Goal: Task Accomplishment & Management: Use online tool/utility

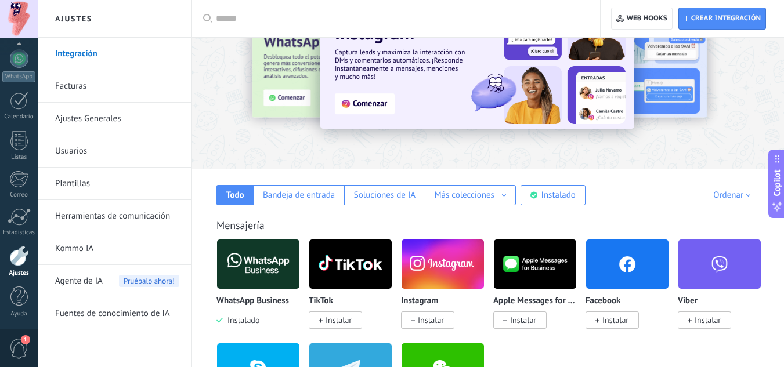
click at [243, 294] on div "WhatsApp Business Instalado" at bounding box center [258, 282] width 84 height 87
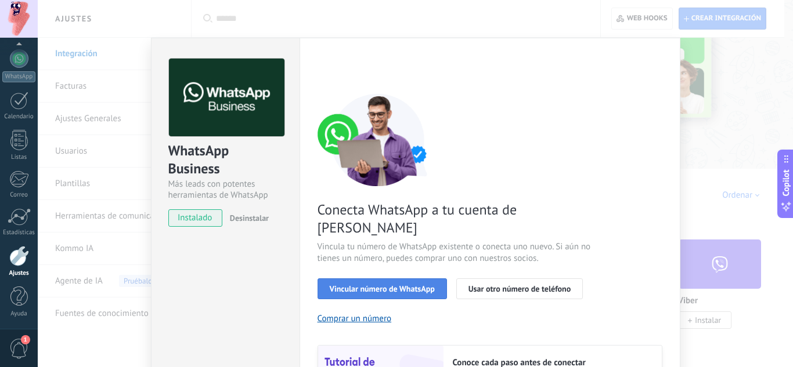
click at [349, 285] on span "Vincular número de WhatsApp" at bounding box center [382, 289] width 105 height 8
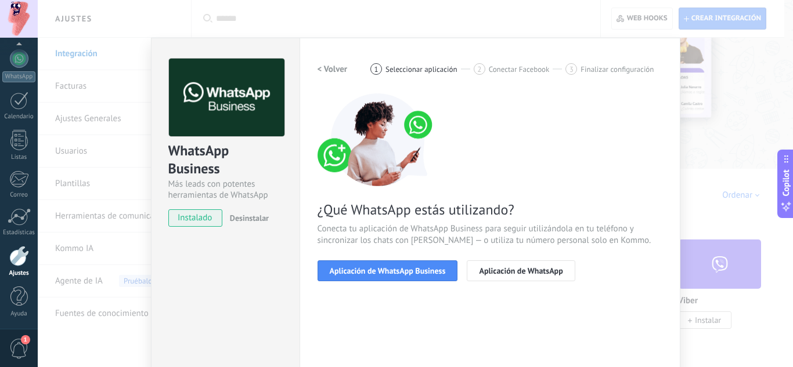
click at [121, 259] on div "WhatsApp Business Más leads con potentes herramientas de WhatsApp instalado Des…" at bounding box center [415, 183] width 755 height 367
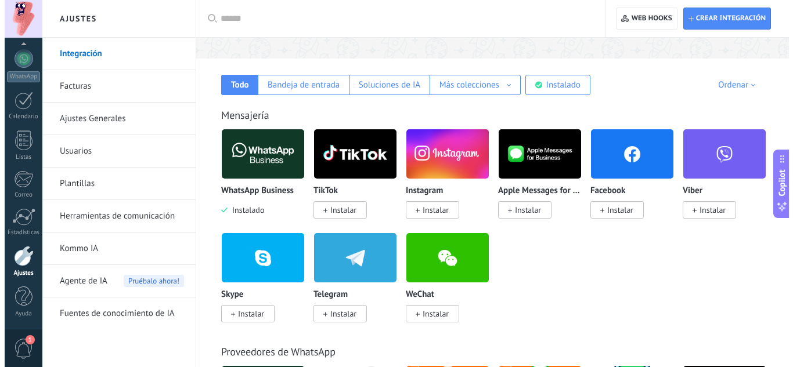
scroll to position [116, 0]
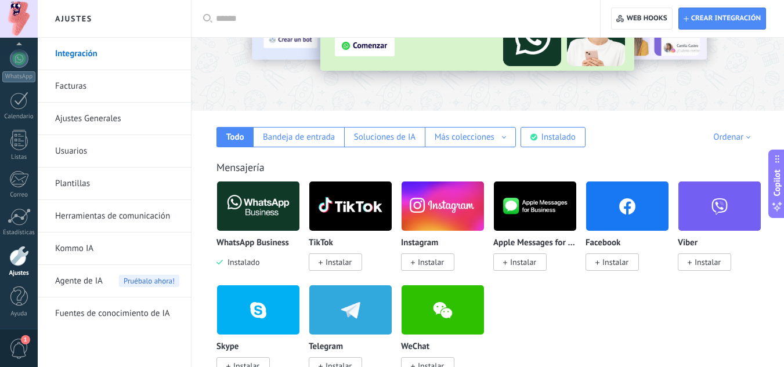
click at [246, 214] on img at bounding box center [258, 206] width 82 height 56
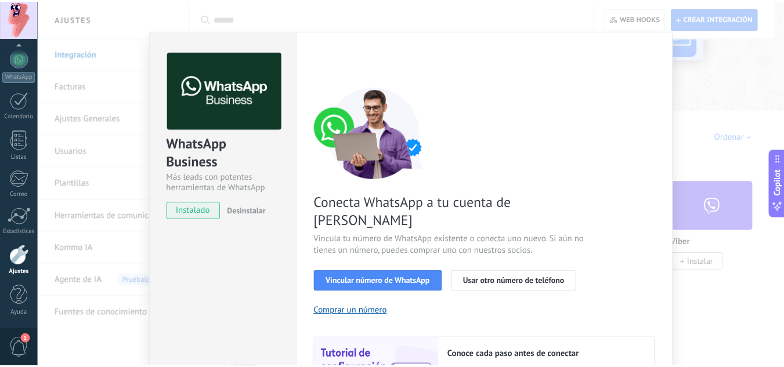
scroll to position [0, 0]
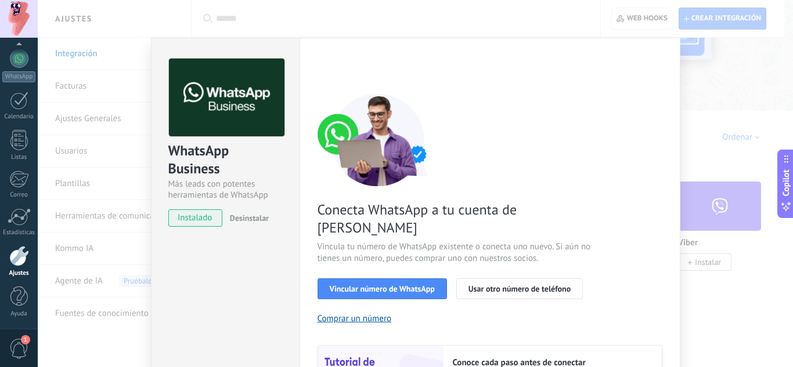
click at [724, 100] on div "WhatsApp Business Más leads con potentes herramientas de WhatsApp instalado Des…" at bounding box center [415, 183] width 755 height 367
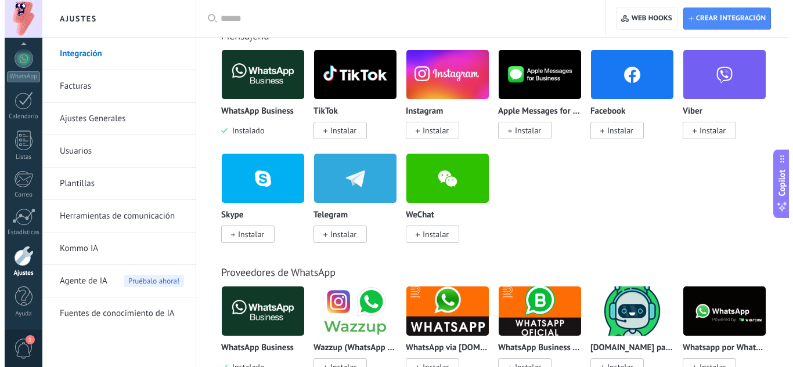
scroll to position [232, 0]
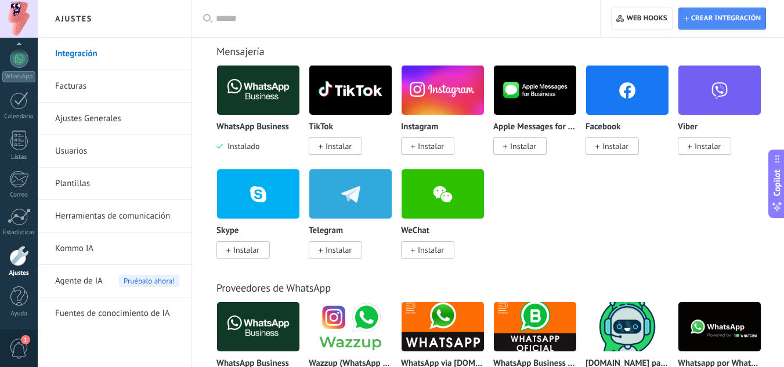
click at [593, 145] on span "Instalar" at bounding box center [612, 146] width 53 height 17
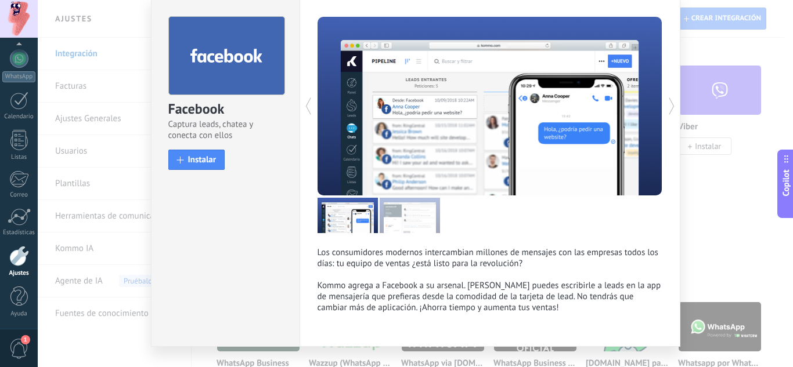
scroll to position [58, 0]
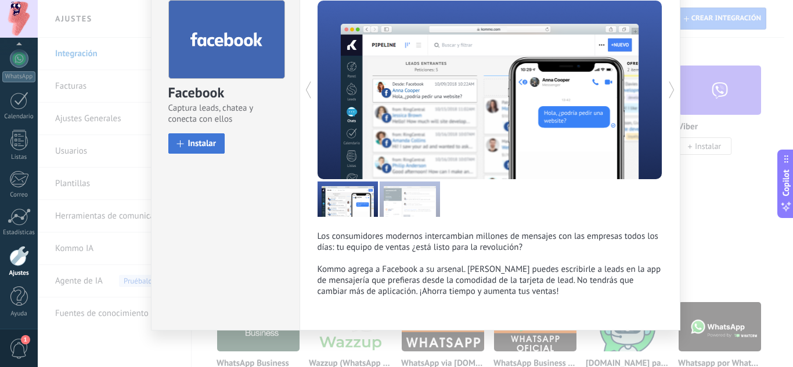
click at [189, 140] on span "Instalar" at bounding box center [202, 143] width 28 height 9
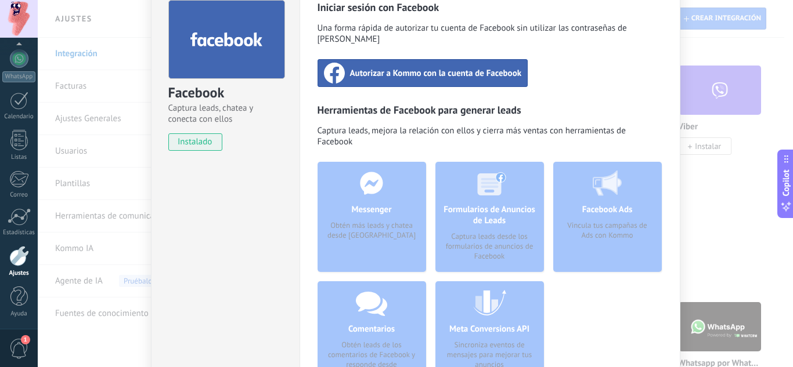
click at [482, 67] on span "Autorizar a Kommo con la cuenta de Facebook" at bounding box center [436, 73] width 172 height 12
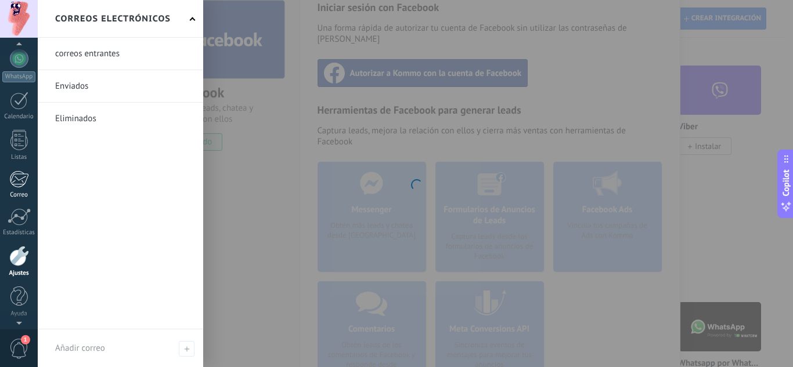
scroll to position [0, 0]
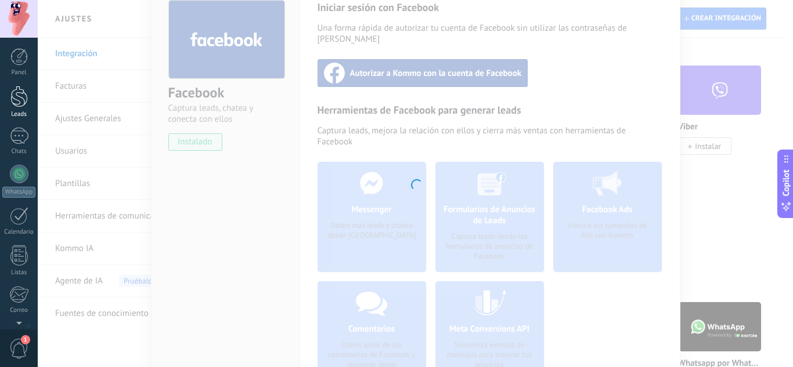
click at [15, 100] on div at bounding box center [18, 96] width 17 height 21
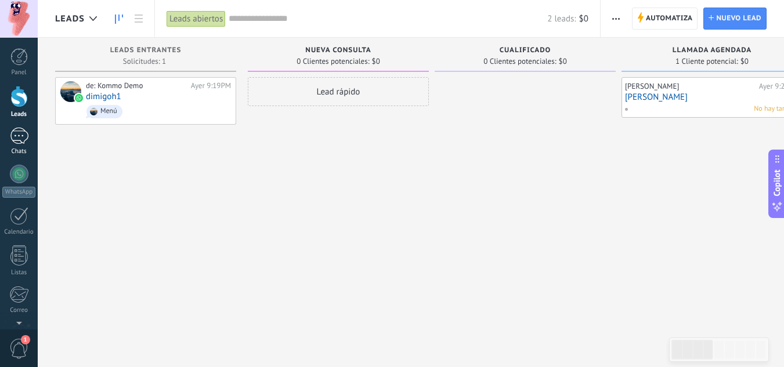
click at [15, 138] on div "1" at bounding box center [19, 136] width 19 height 17
